Goal: Task Accomplishment & Management: Complete application form

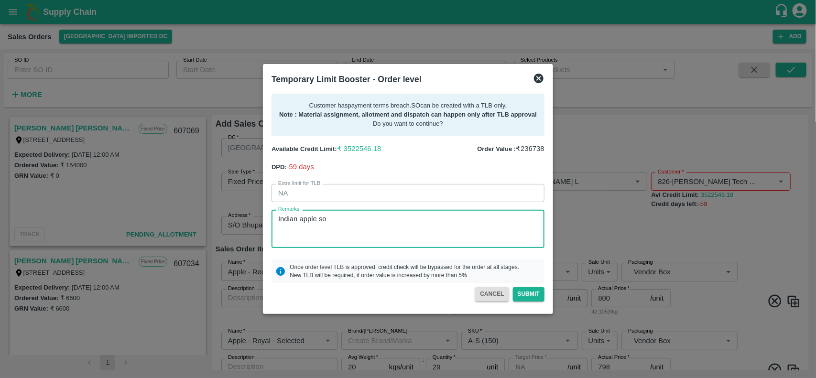
scroll to position [871, 0]
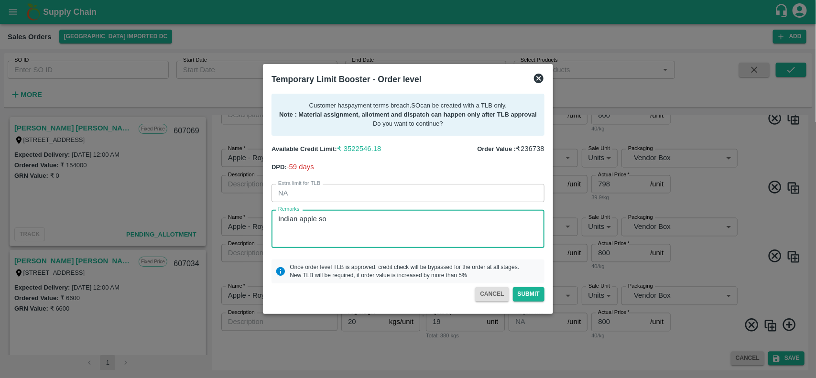
click at [540, 80] on icon at bounding box center [538, 78] width 11 height 11
click at [540, 80] on div "SO ID SO ID Start Date Start Date End Date End Date Select Products Select Prod…" at bounding box center [337, 78] width 675 height 50
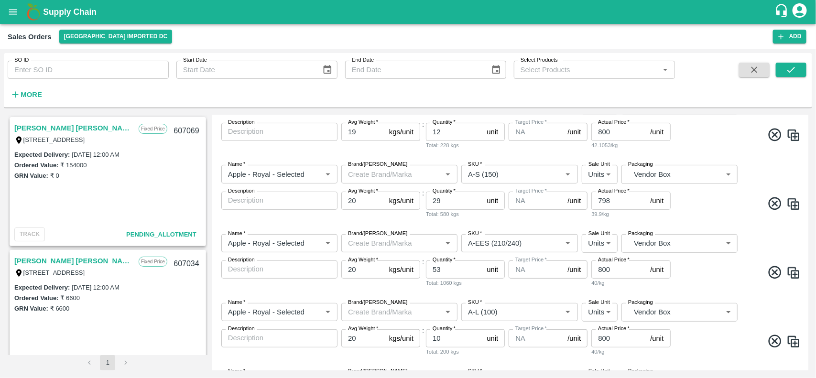
scroll to position [0, 0]
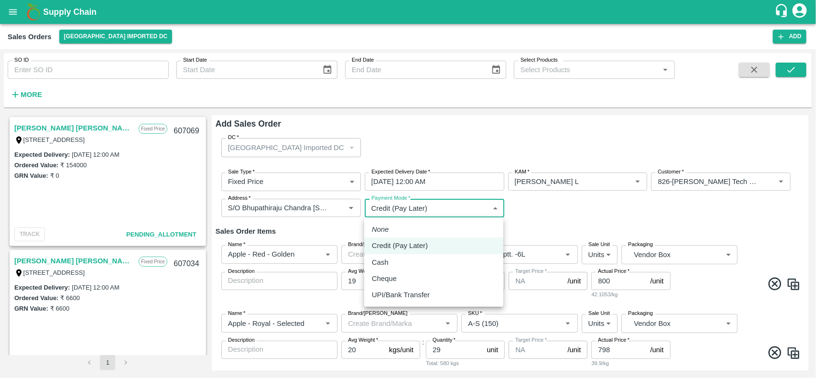
click at [451, 200] on body "Supply Chain Sales Orders Mumbai Imported DC Add SO ID SO ID Start Date Start D…" at bounding box center [408, 189] width 816 height 378
click at [544, 204] on div at bounding box center [408, 189] width 816 height 378
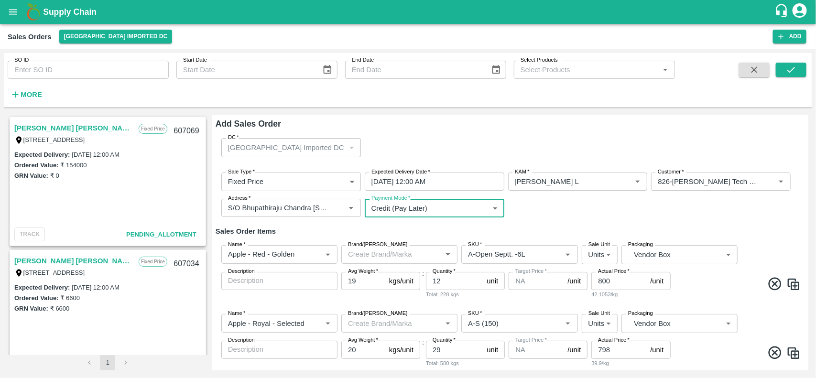
click at [609, 278] on input "800" at bounding box center [618, 281] width 55 height 18
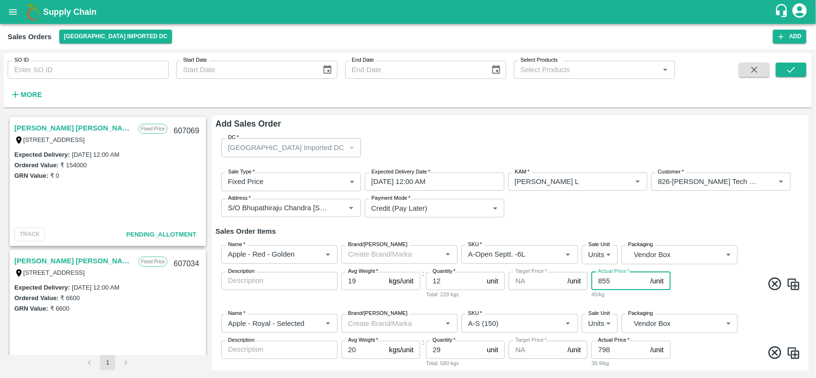
type input "855"
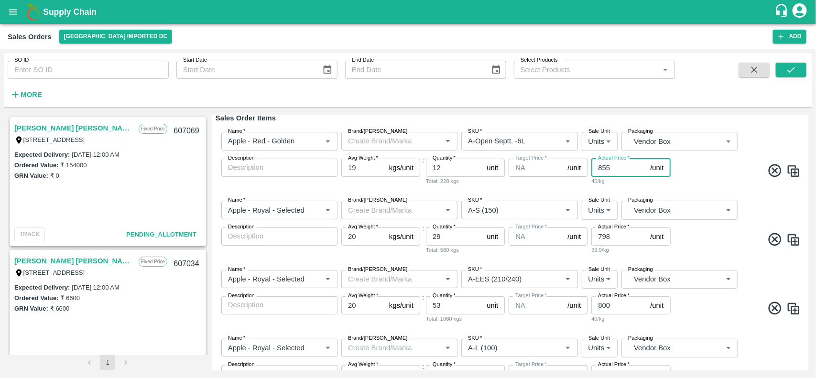
scroll to position [114, 0]
click at [608, 236] on input "798" at bounding box center [618, 236] width 55 height 18
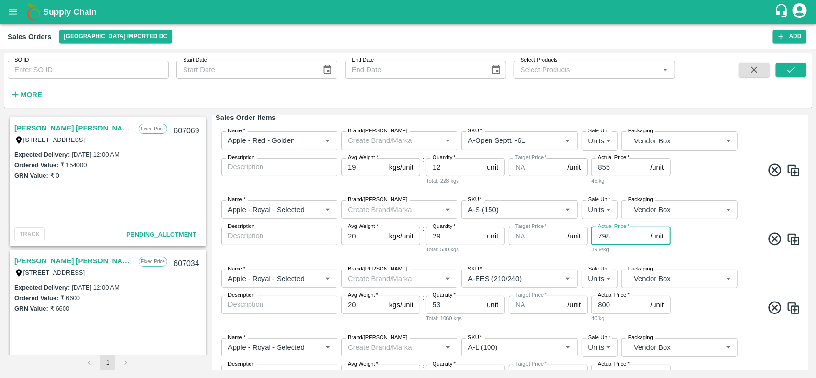
click at [604, 235] on input "798" at bounding box center [618, 236] width 55 height 18
click at [604, 235] on input "1739" at bounding box center [618, 236] width 55 height 18
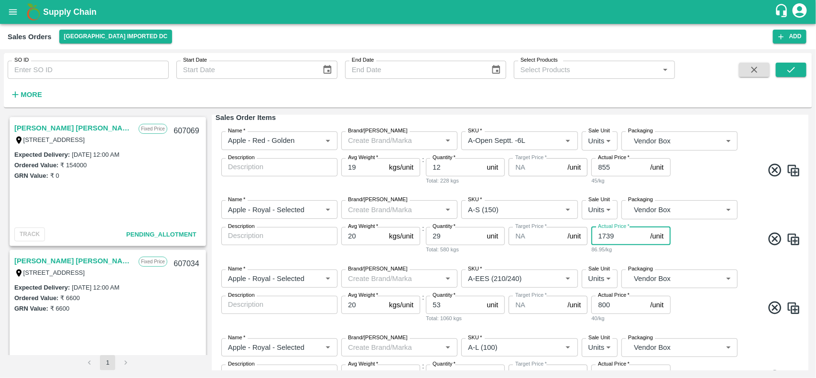
type input "1739"
click at [598, 306] on input "800" at bounding box center [618, 305] width 55 height 18
paste input "1739"
type input "1739"
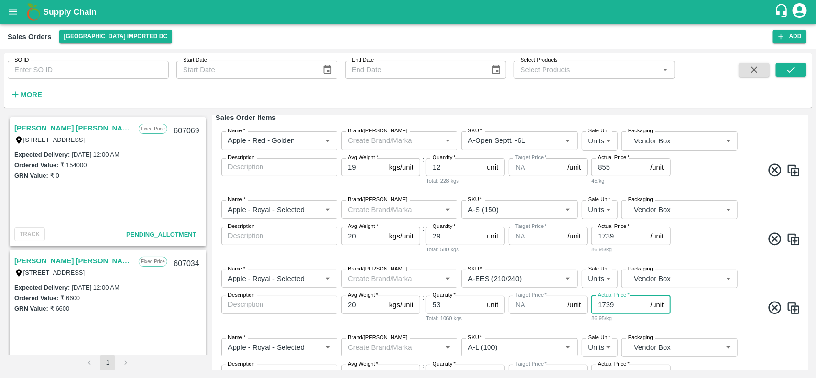
click at [687, 311] on span at bounding box center [736, 309] width 129 height 19
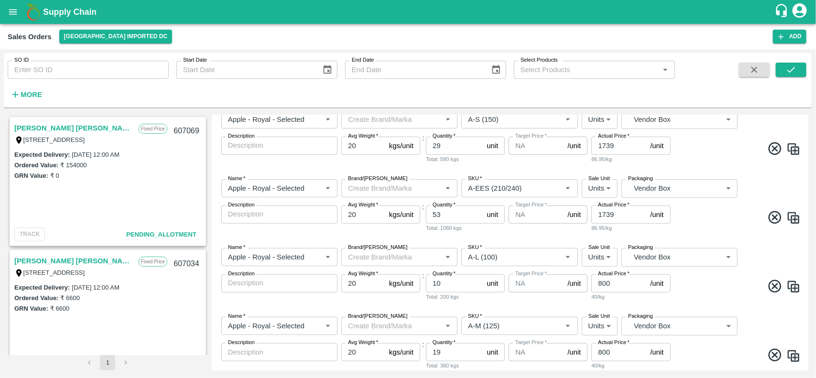
scroll to position [208, 0]
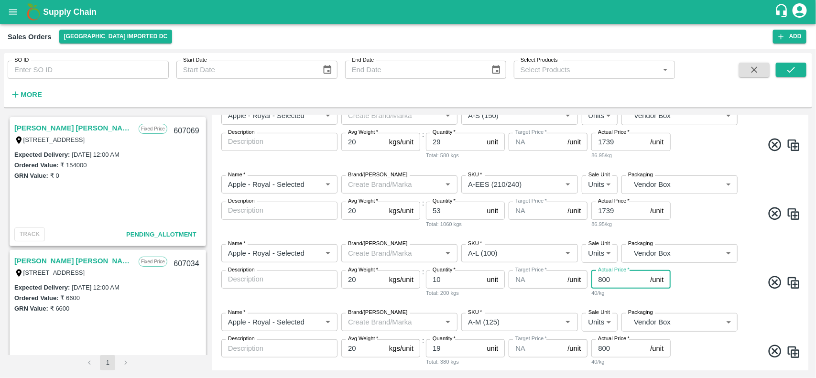
click at [604, 279] on input "800" at bounding box center [618, 279] width 55 height 18
paste input "1739"
type input "1739"
click at [689, 279] on span at bounding box center [736, 284] width 129 height 19
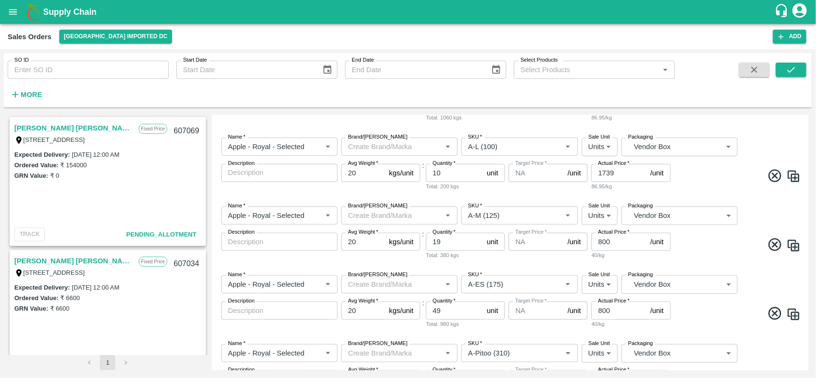
scroll to position [317, 0]
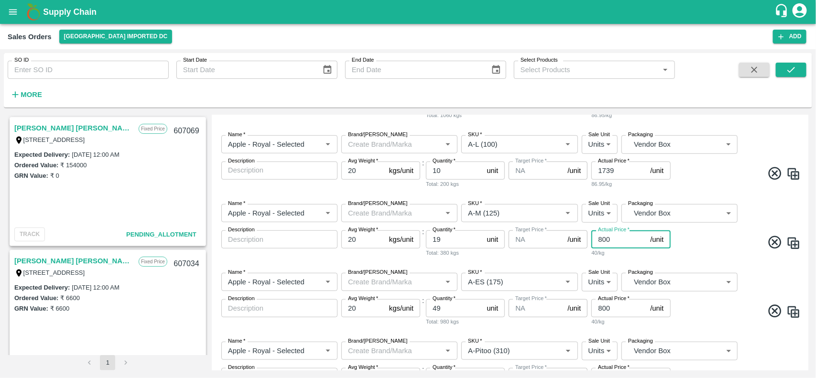
click at [601, 240] on input "800" at bounding box center [618, 239] width 55 height 18
paste input "1739"
type input "1739"
click at [693, 252] on span at bounding box center [736, 244] width 129 height 19
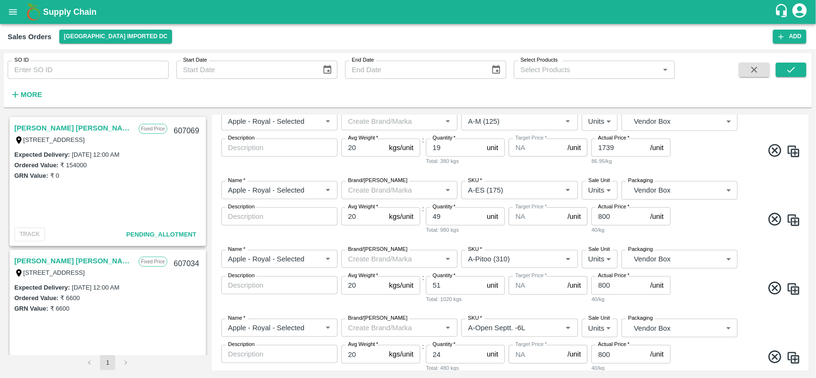
scroll to position [410, 0]
click at [605, 214] on input "800" at bounding box center [618, 215] width 55 height 18
paste input "1739"
type input "1739"
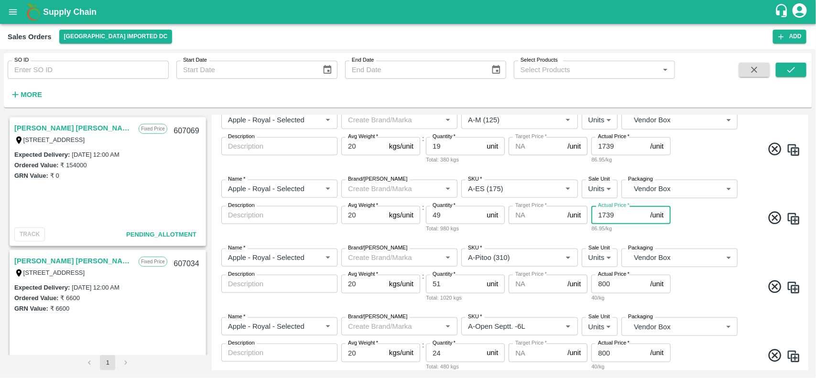
click at [695, 223] on span at bounding box center [736, 219] width 129 height 19
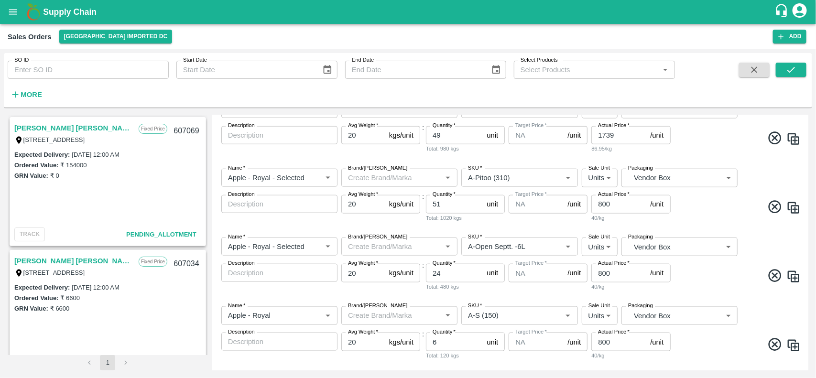
scroll to position [500, 0]
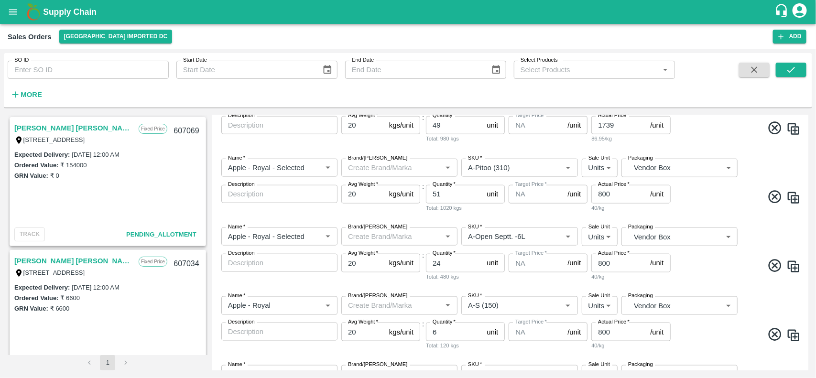
click at [602, 204] on div "40/kg" at bounding box center [630, 208] width 79 height 9
click at [602, 199] on input "800" at bounding box center [618, 194] width 55 height 18
paste input "1739"
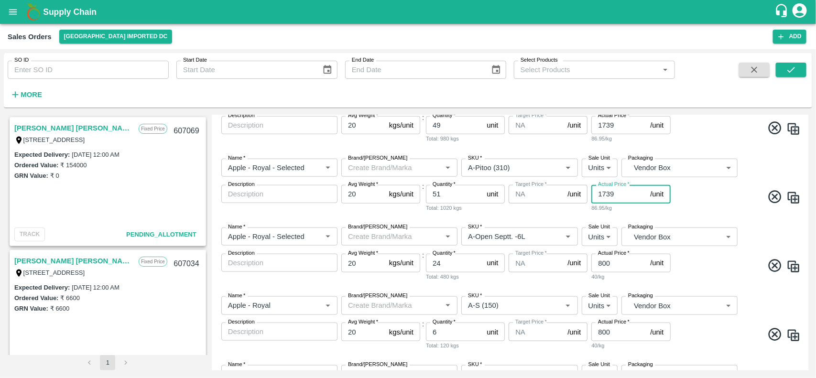
type input "1739"
click at [710, 208] on div "Name   * Name   * Brand/Marka Brand/Marka SKU   * SKU   * Sale Unit Units 2 Sal…" at bounding box center [509, 185] width 589 height 69
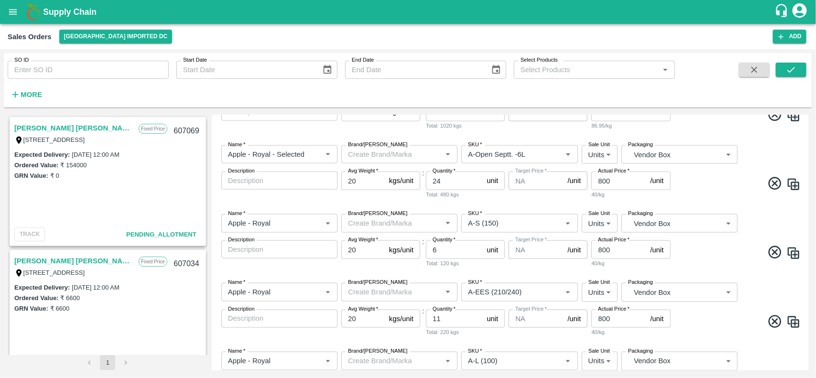
scroll to position [584, 0]
click at [608, 184] on input "800" at bounding box center [618, 179] width 55 height 18
click at [600, 184] on input "800" at bounding box center [618, 179] width 55 height 18
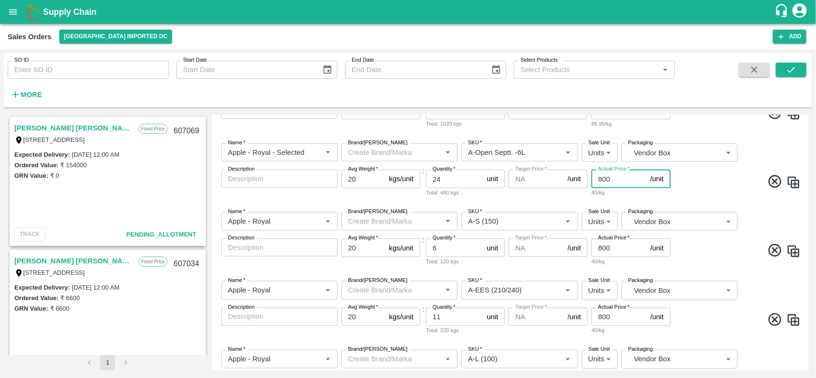
paste input "1739"
type input "1739"
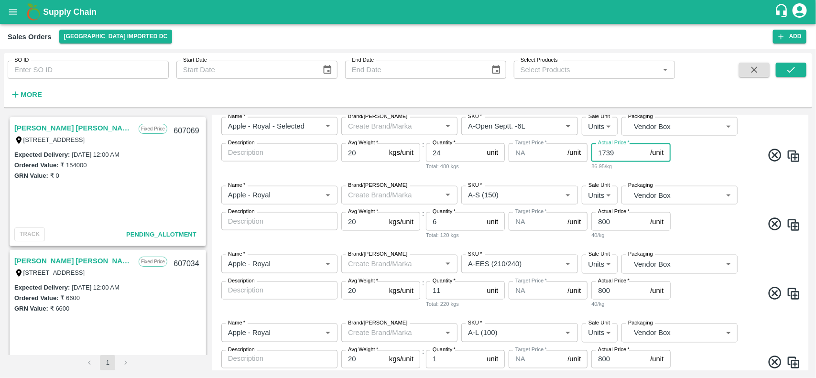
scroll to position [586, 0]
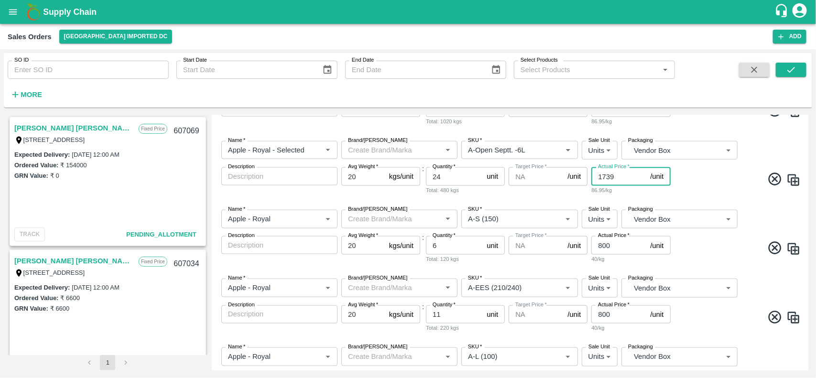
click at [604, 243] on input "800" at bounding box center [618, 245] width 55 height 18
click at [604, 243] on input "1703" at bounding box center [618, 245] width 55 height 18
type input "1703"
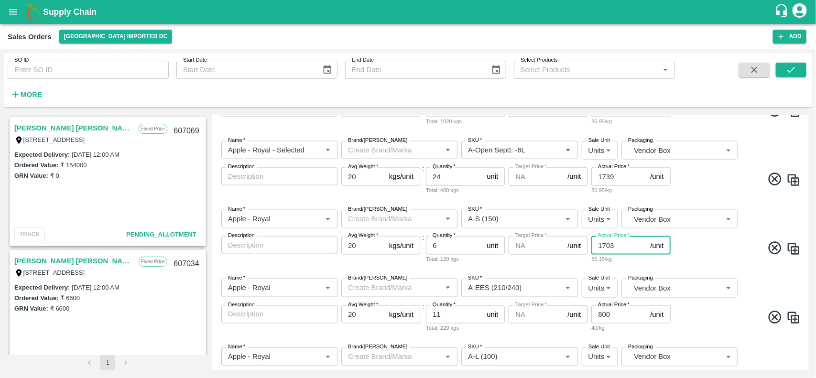
click at [699, 313] on span at bounding box center [736, 319] width 129 height 19
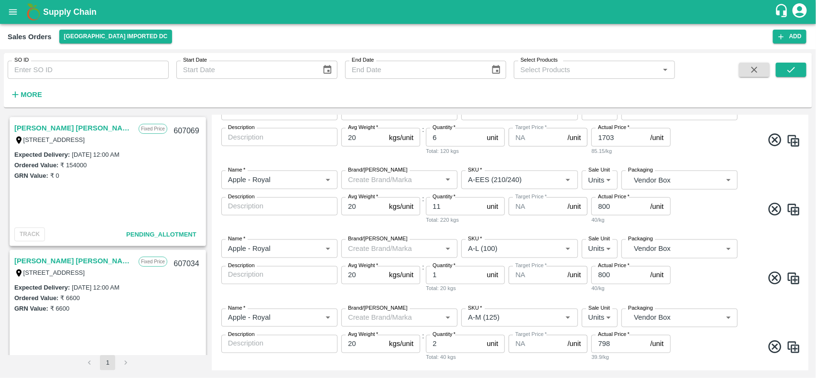
scroll to position [701, 0]
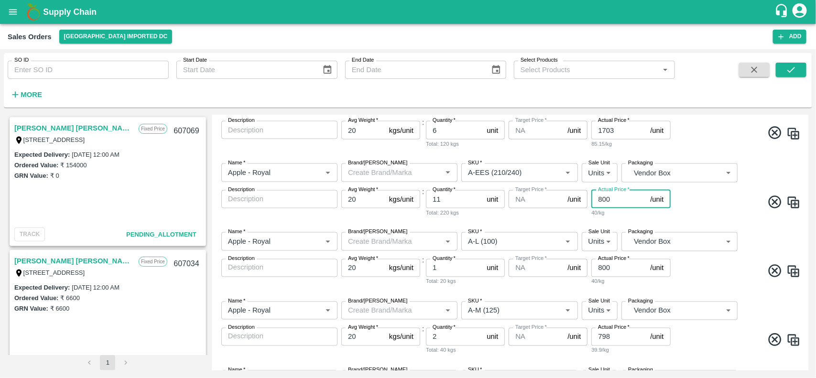
click at [598, 196] on input "800" at bounding box center [618, 199] width 55 height 18
paste input "1703"
type input "1703"
click at [600, 273] on input "800" at bounding box center [618, 268] width 55 height 18
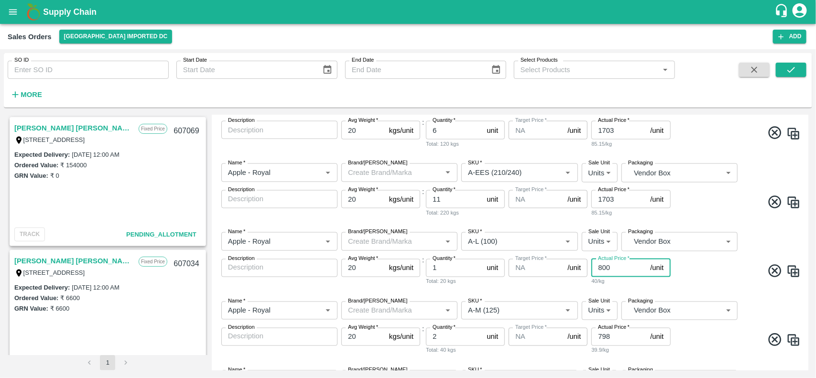
click at [600, 273] on input "800" at bounding box center [618, 268] width 55 height 18
paste input "1703"
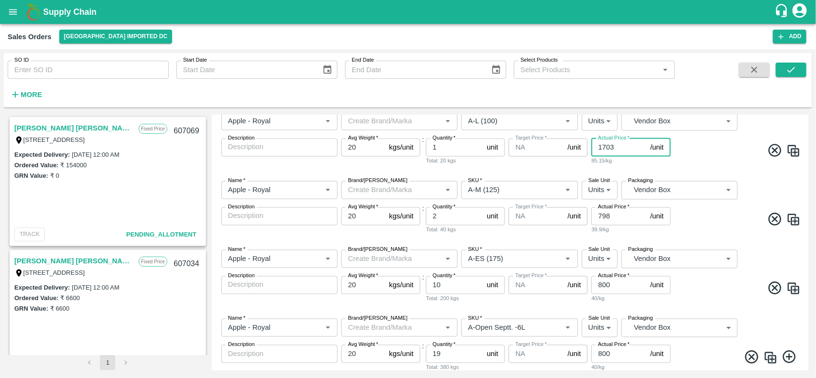
scroll to position [854, 0]
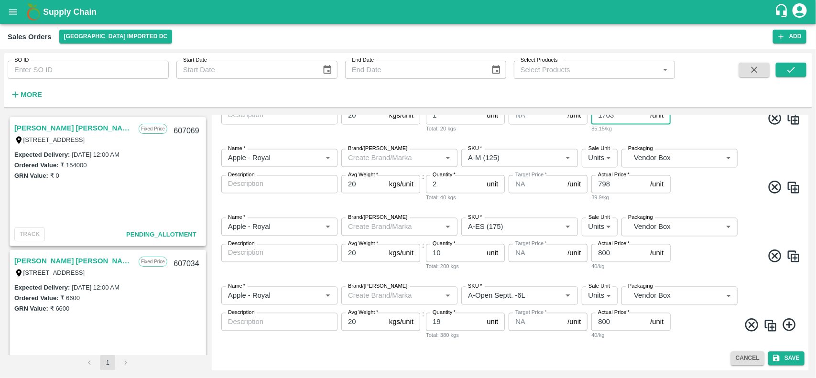
type input "1703"
click at [601, 184] on input "798" at bounding box center [618, 184] width 55 height 18
paste input "1703"
type input "1703"
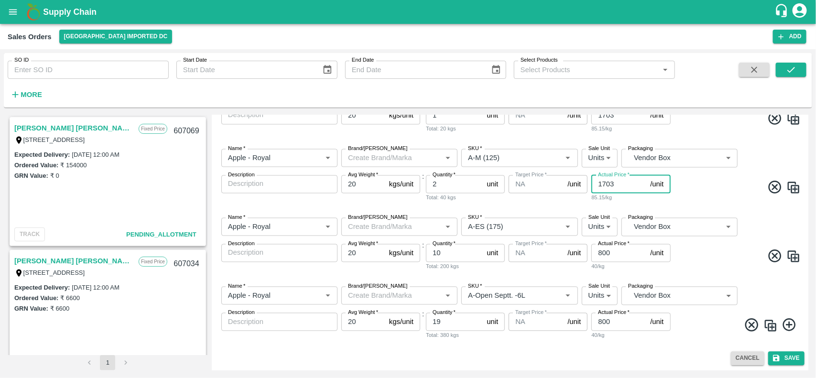
click at [603, 251] on input "800" at bounding box center [618, 253] width 55 height 18
paste input "1703"
type input "1703"
click at [601, 324] on input "800" at bounding box center [618, 322] width 55 height 18
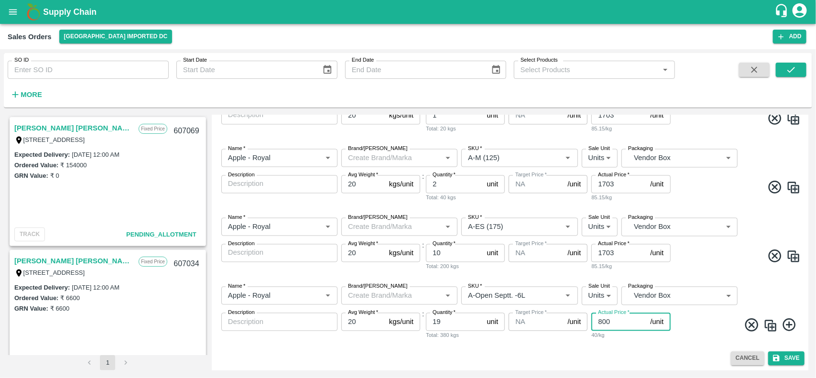
click at [601, 324] on input "800" at bounding box center [618, 322] width 55 height 18
paste input "1703"
type input "1703"
click at [794, 362] on button "Save" at bounding box center [786, 359] width 36 height 14
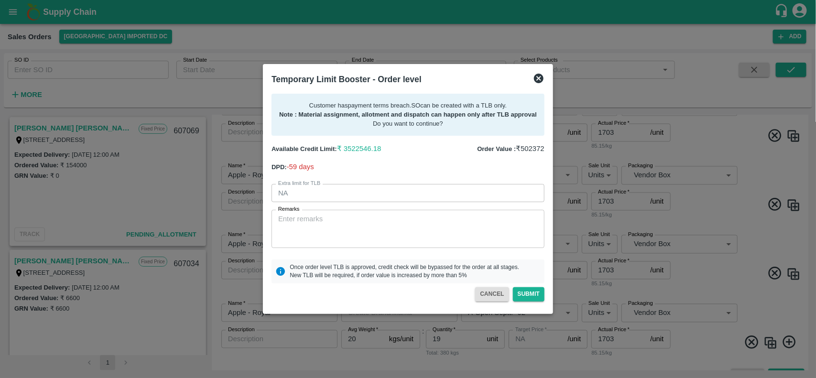
scroll to position [871, 0]
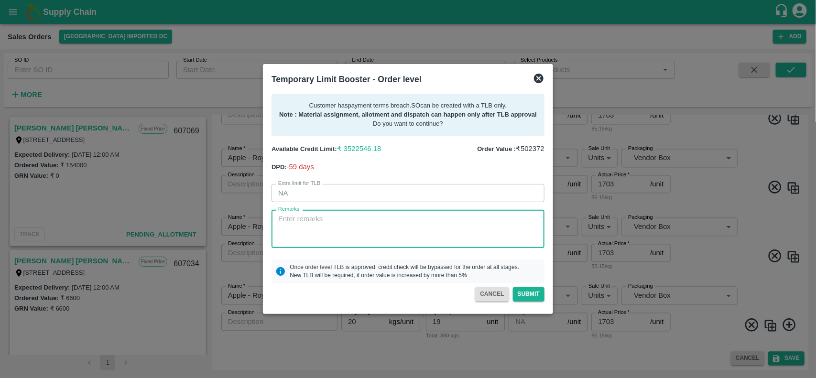
click at [314, 219] on textarea "Remarks" at bounding box center [407, 229] width 259 height 30
type textarea "17lakhs received more 20 lakhs will e received by friday"
click at [532, 294] on button "Submit" at bounding box center [529, 294] width 32 height 14
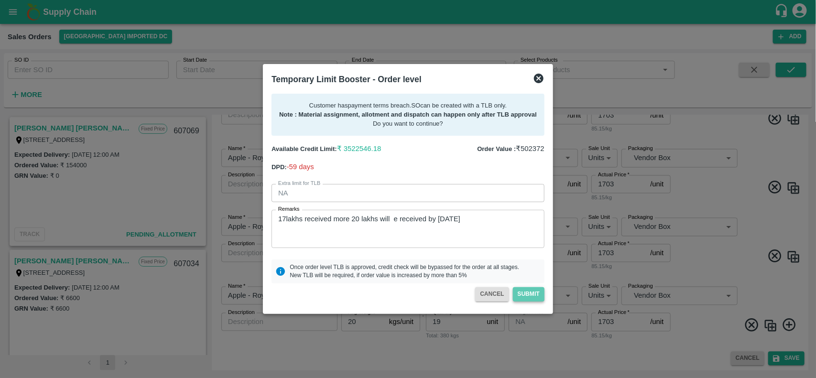
click at [532, 294] on button "Submit" at bounding box center [529, 294] width 32 height 14
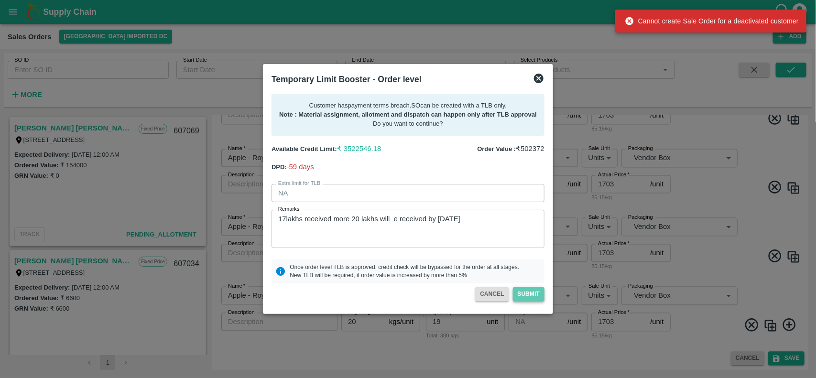
click at [532, 294] on button "Submit" at bounding box center [529, 294] width 32 height 14
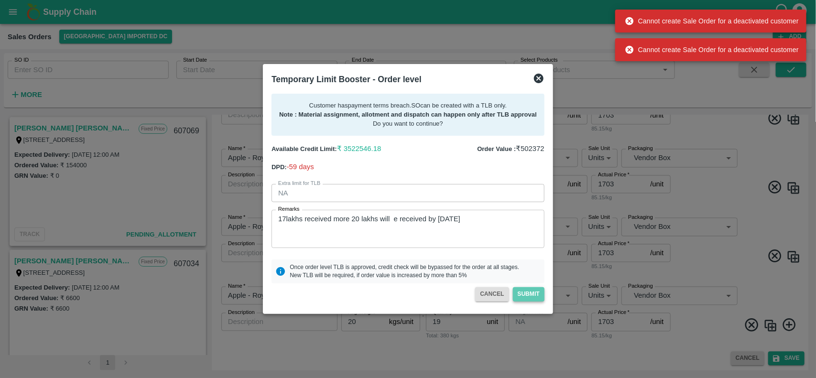
click at [532, 294] on button "Submit" at bounding box center [529, 294] width 32 height 14
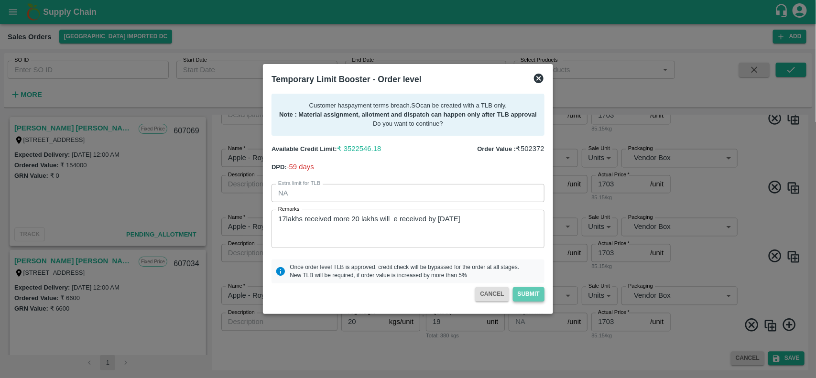
click at [526, 290] on button "Submit" at bounding box center [529, 294] width 32 height 14
click at [518, 295] on button "Submit" at bounding box center [529, 294] width 32 height 14
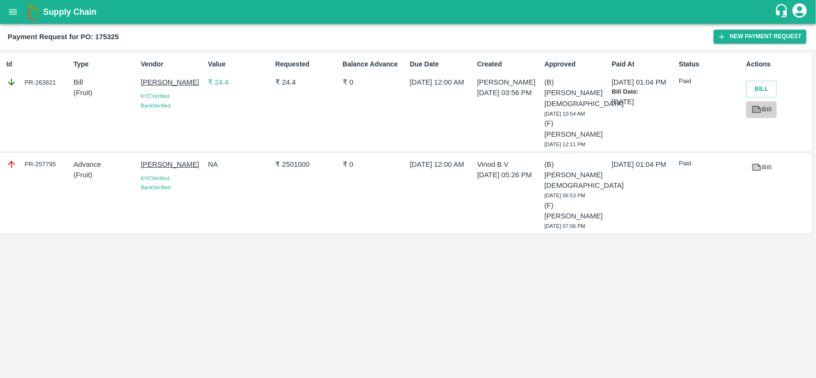
click at [769, 107] on link "Bill" at bounding box center [761, 109] width 31 height 17
